Goal: Navigation & Orientation: Find specific page/section

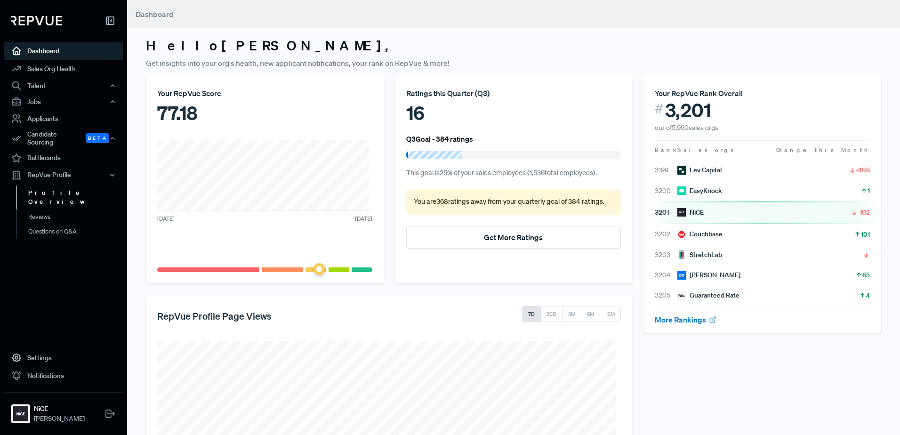
click at [62, 193] on link "Profile Overview" at bounding box center [76, 198] width 120 height 24
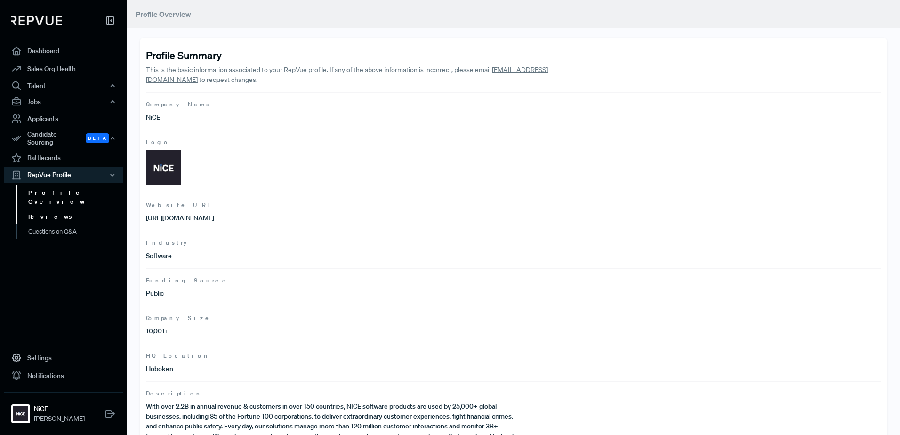
click at [51, 210] on link "Reviews" at bounding box center [76, 217] width 120 height 15
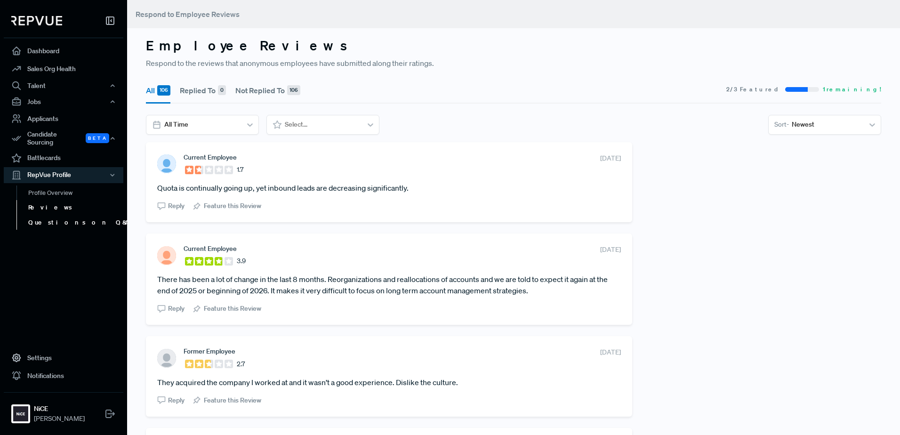
click at [74, 221] on link "Questions on Q&A" at bounding box center [76, 222] width 120 height 15
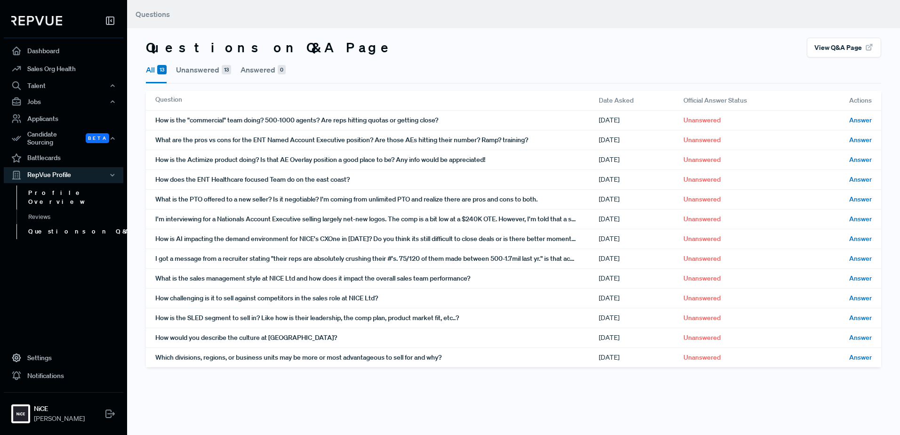
click at [70, 188] on link "Profile Overview" at bounding box center [76, 198] width 120 height 24
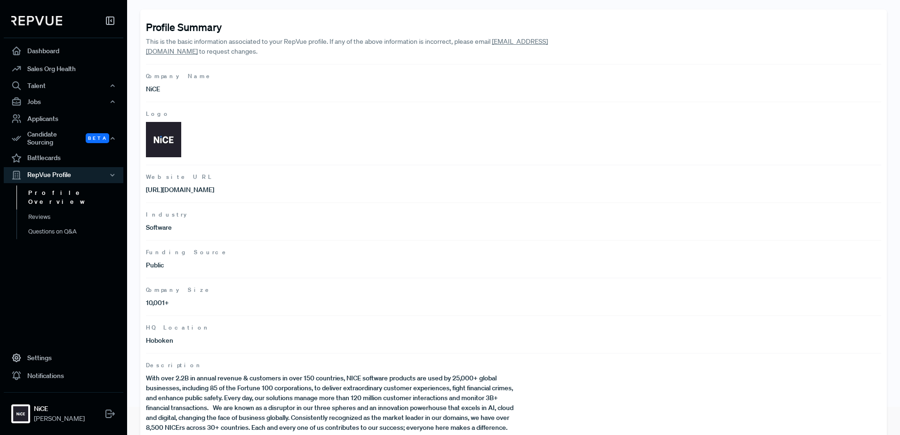
scroll to position [55, 0]
